Goal: Task Accomplishment & Management: Manage account settings

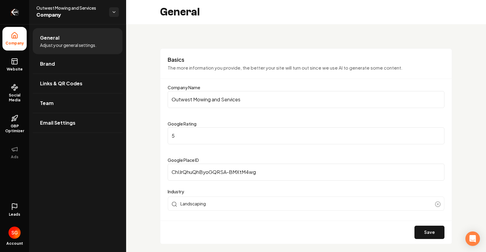
click at [10, 17] on icon "Return to dashboard" at bounding box center [15, 12] width 10 height 10
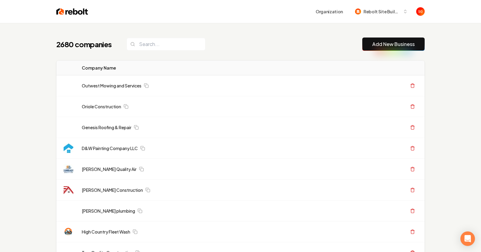
click at [223, 71] on th "Company Name" at bounding box center [204, 68] width 254 height 15
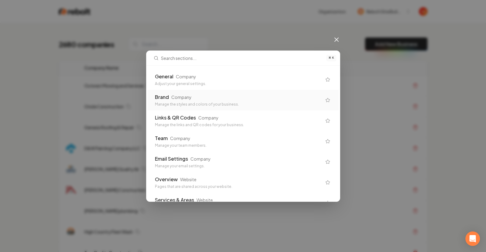
click at [329, 0] on div "⌘ K General Company Adjust your general settings. Brand Company Manage the styl…" at bounding box center [243, 126] width 486 height 252
click at [334, 41] on icon at bounding box center [336, 39] width 7 height 7
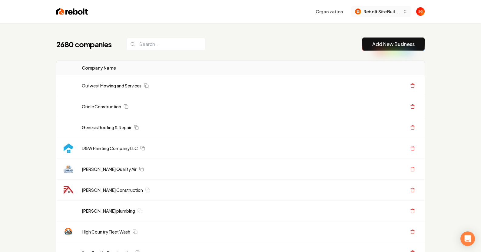
click at [365, 14] on span "Rebolt Site Builder" at bounding box center [382, 11] width 37 height 6
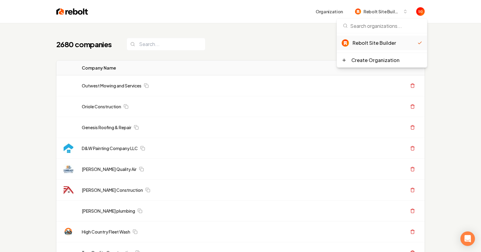
click at [134, 16] on div "Organization Rebolt Site Builder" at bounding box center [256, 11] width 337 height 11
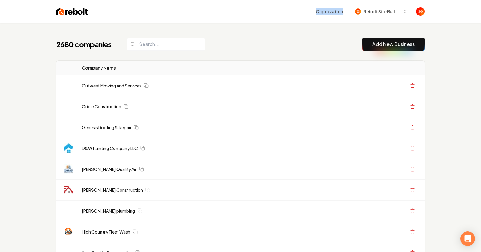
click at [80, 17] on div "Organization Rebolt Site Builder" at bounding box center [241, 11] width 388 height 23
click at [78, 13] on img at bounding box center [72, 11] width 32 height 8
click at [77, 14] on img at bounding box center [72, 11] width 32 height 8
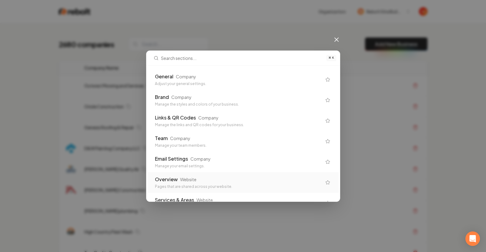
click at [369, 104] on div "⌘ K General Company Adjust your general settings. Brand Company Manage the styl…" at bounding box center [243, 126] width 486 height 252
click at [329, 41] on div "⌘ K General Company Adjust your general settings. Brand Company Manage the styl…" at bounding box center [243, 126] width 486 height 252
click at [335, 42] on icon at bounding box center [336, 39] width 7 height 7
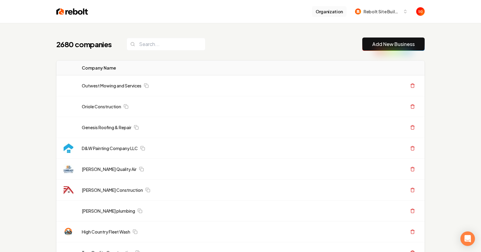
click at [335, 15] on button "Organization" at bounding box center [329, 11] width 35 height 11
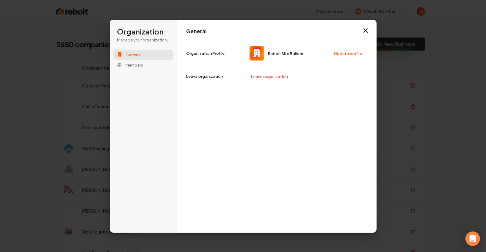
click at [362, 31] on icon "button" at bounding box center [365, 30] width 7 height 7
